Goal: Understand process/instructions: Learn how to perform a task or action

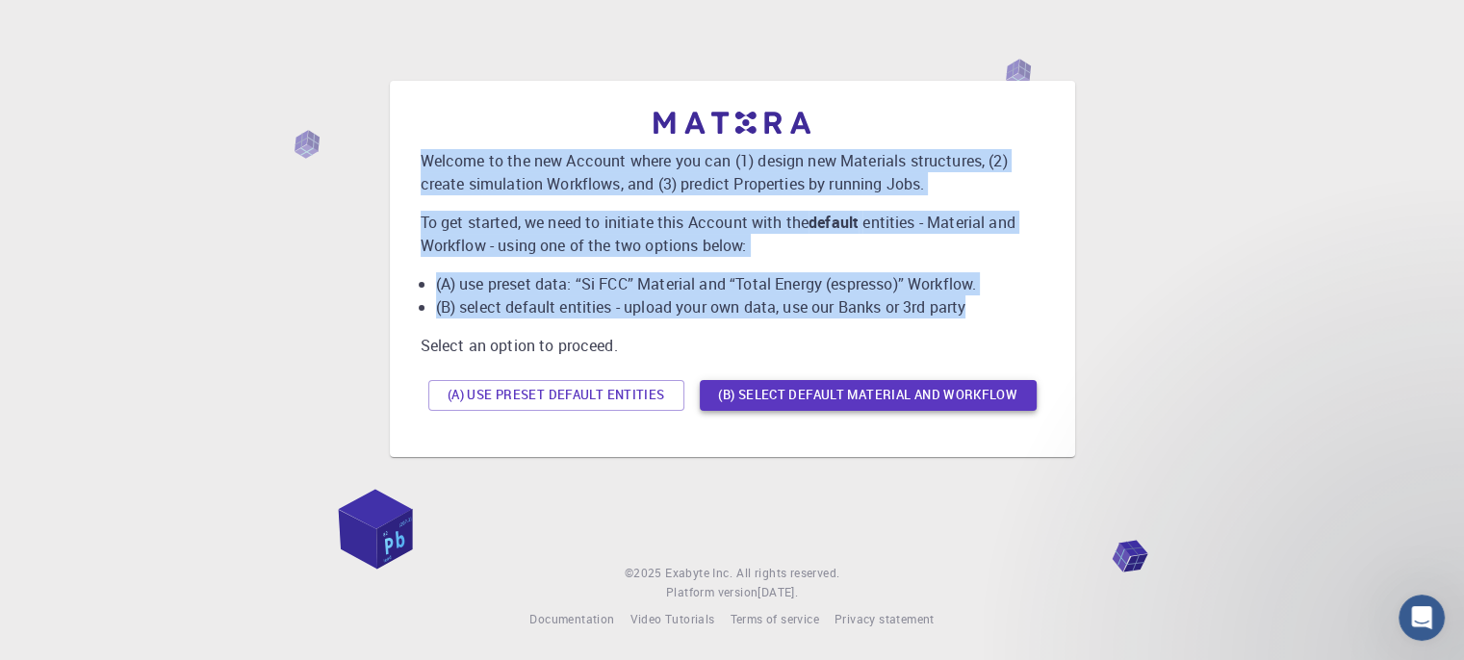
click at [823, 396] on button "(B) Select default material and workflow" at bounding box center [868, 395] width 337 height 31
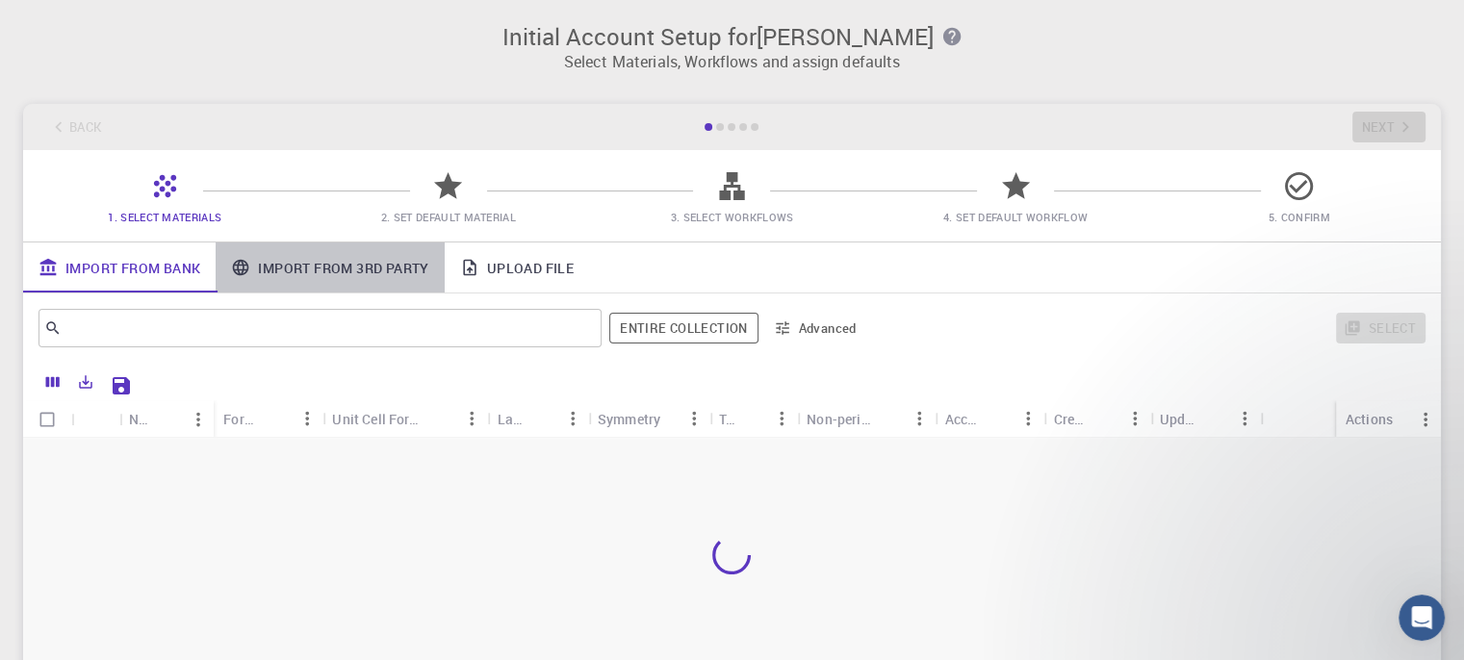
click at [361, 276] on link "Import From 3rd Party" at bounding box center [330, 268] width 228 height 50
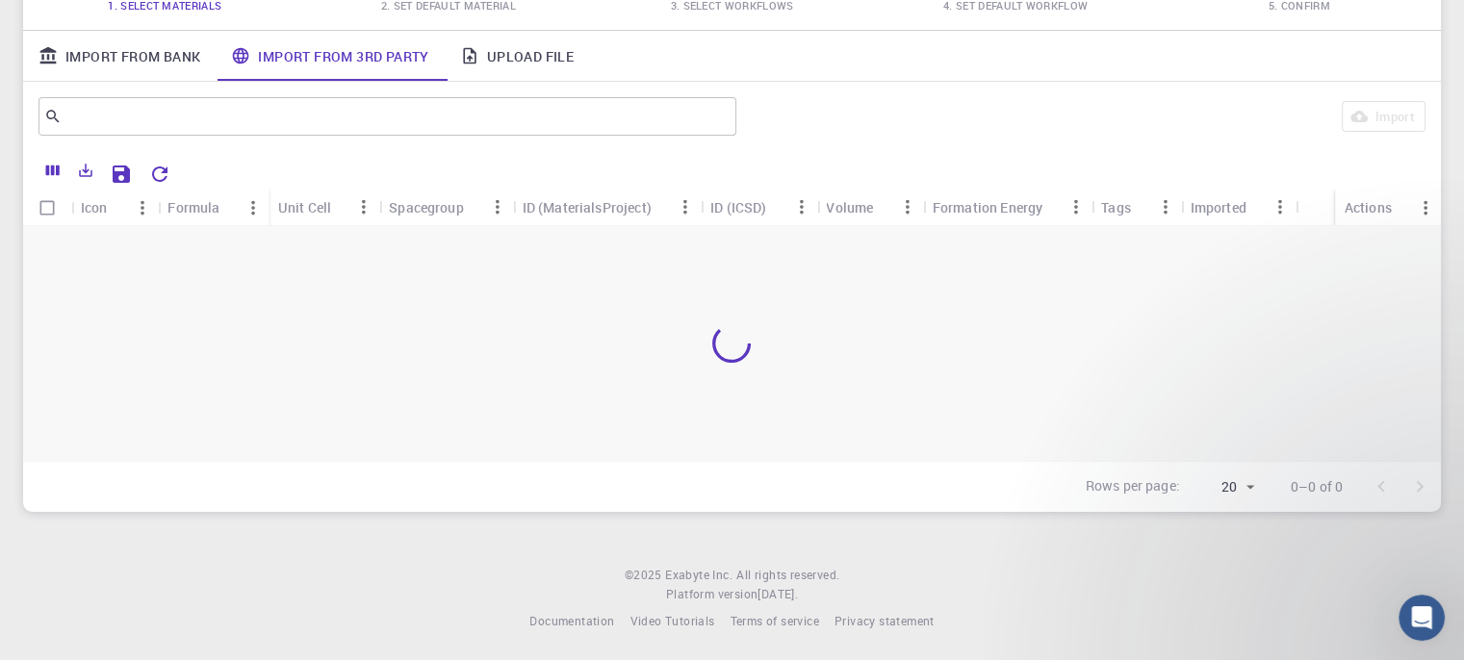
scroll to position [214, 0]
click at [94, 208] on div "Icon" at bounding box center [94, 206] width 27 height 38
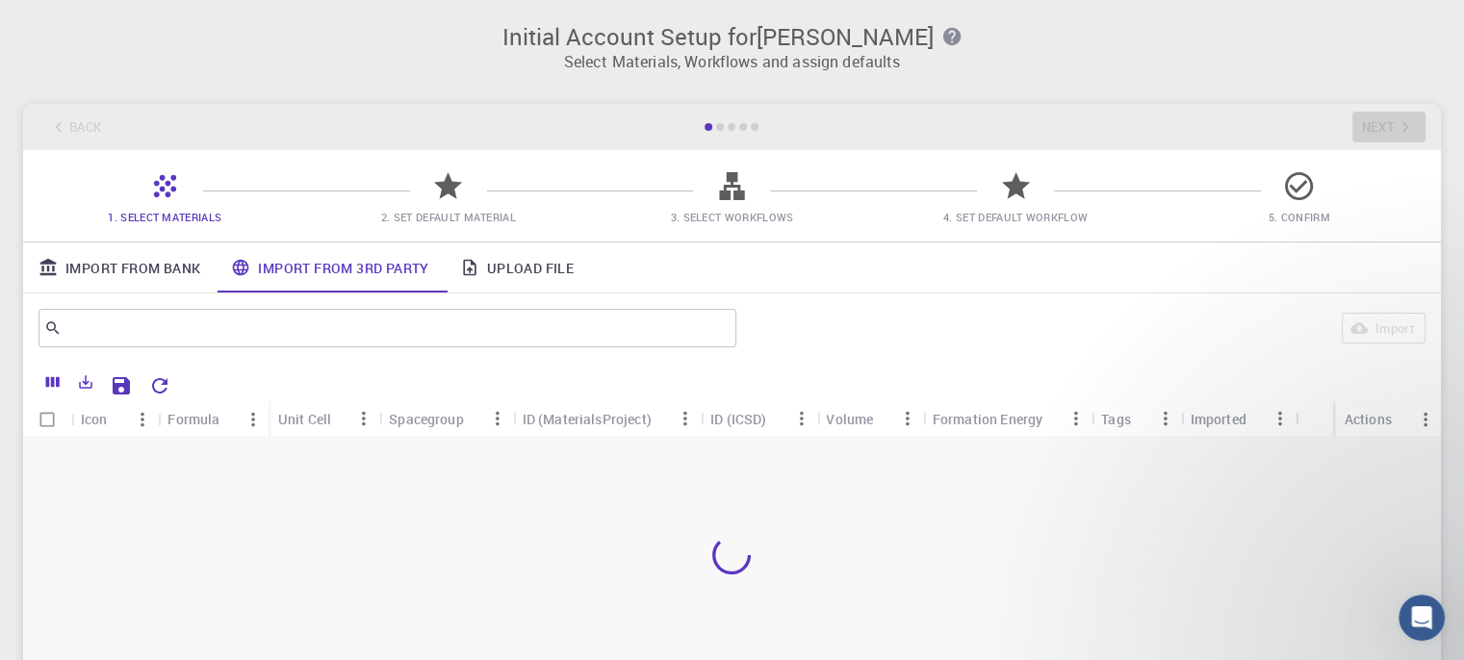
scroll to position [0, 0]
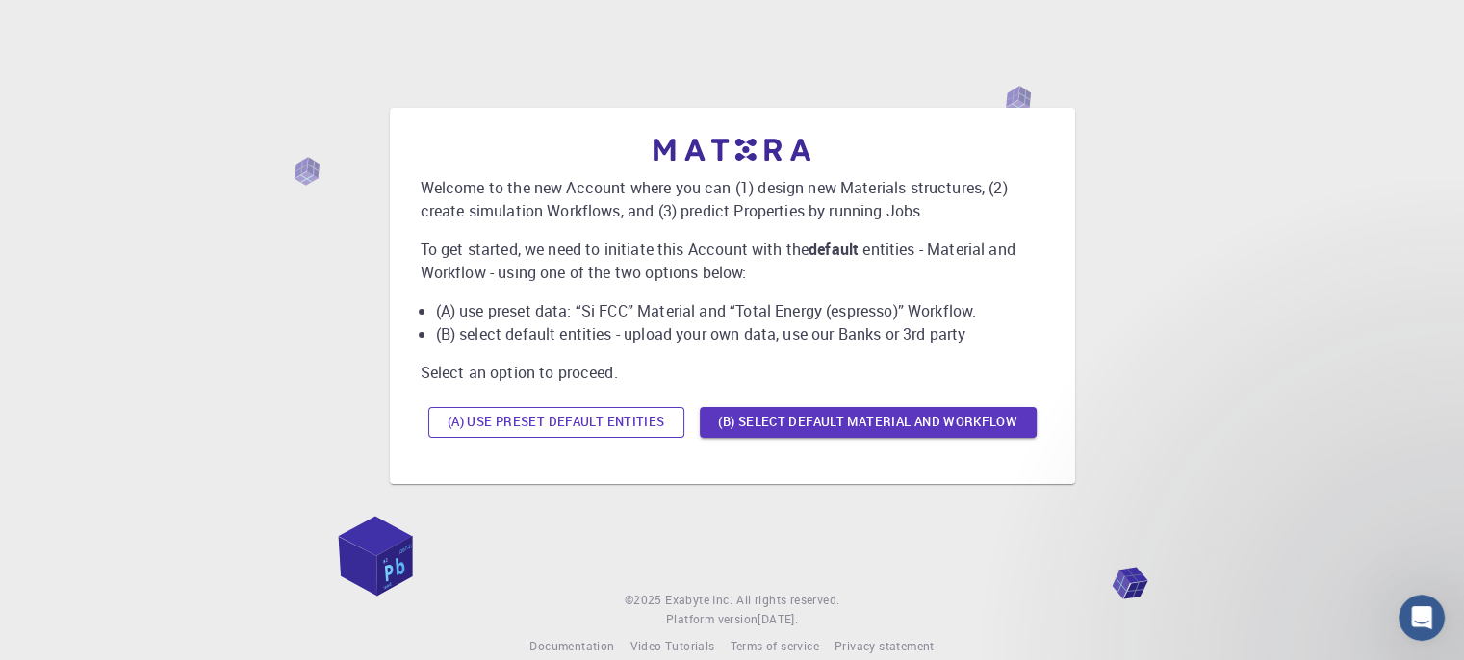
click at [570, 419] on button "(A) Use preset default entities" at bounding box center [556, 422] width 256 height 31
